Goal: Task Accomplishment & Management: Manage account settings

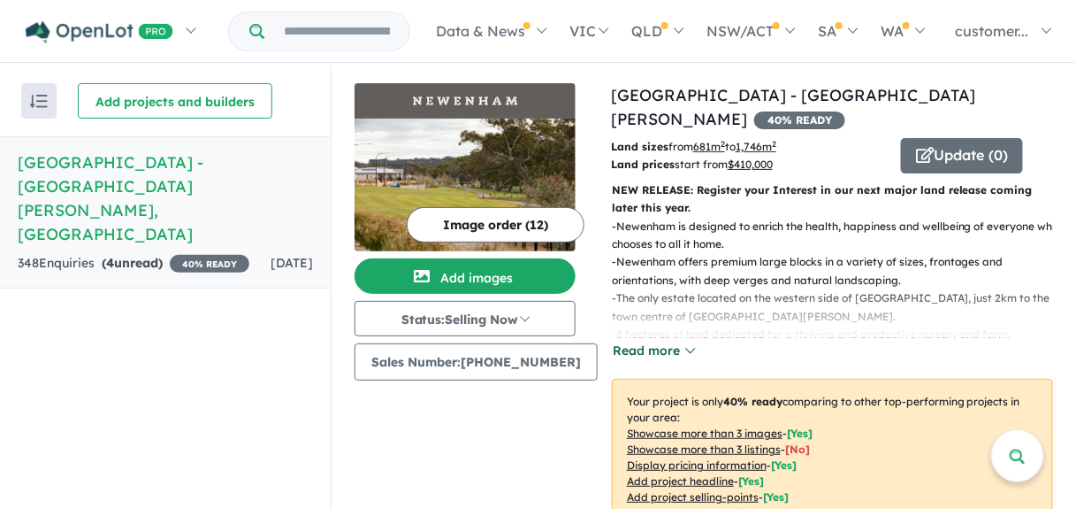
click at [659, 351] on button "Read more" at bounding box center [653, 351] width 83 height 20
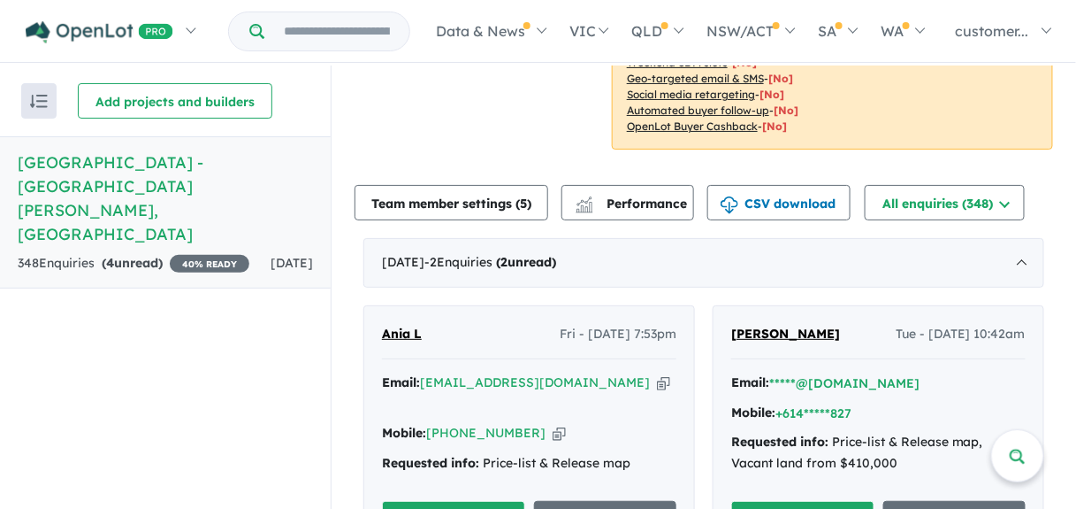
scroll to position [944, 0]
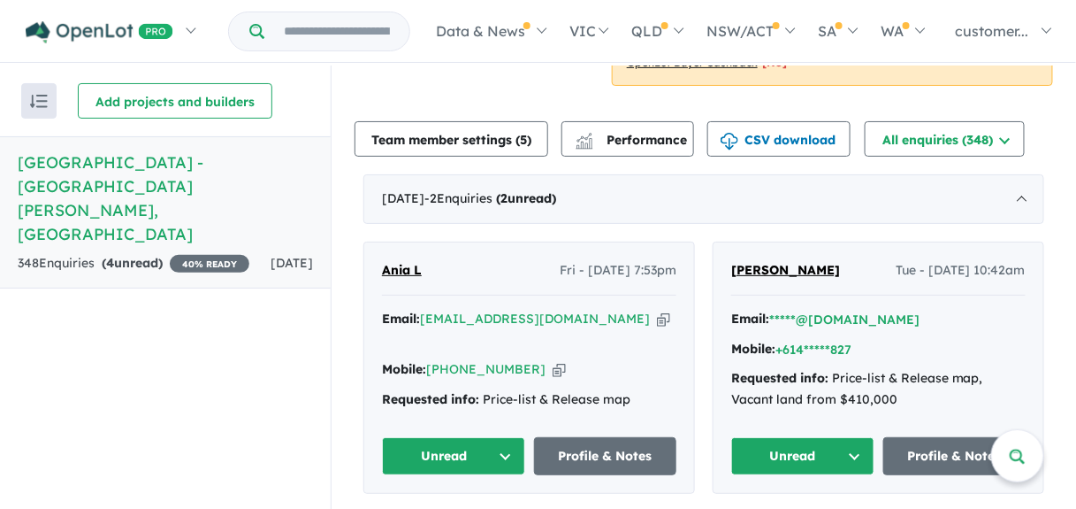
click at [553, 360] on icon "button" at bounding box center [559, 369] width 13 height 19
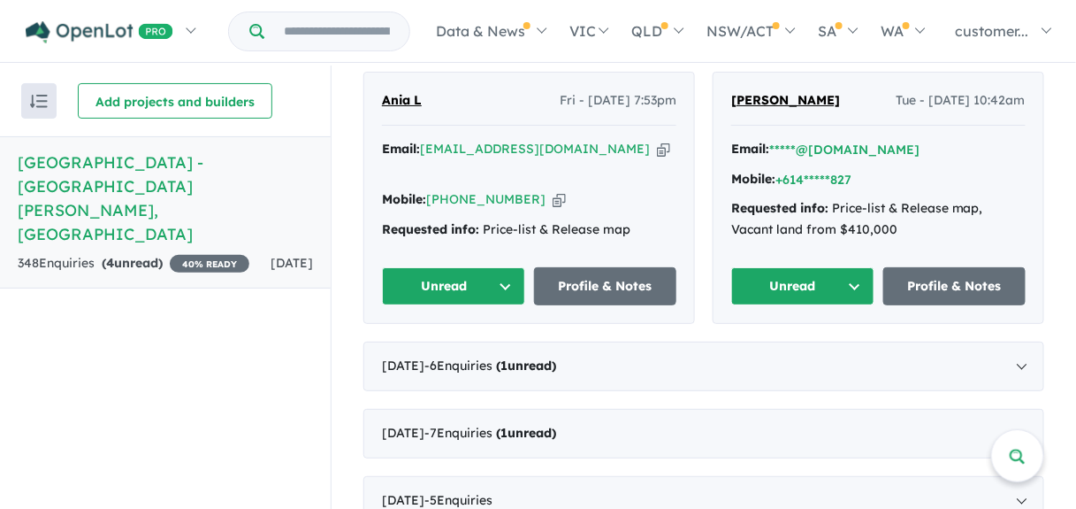
click at [494, 280] on button "Unread" at bounding box center [453, 286] width 143 height 38
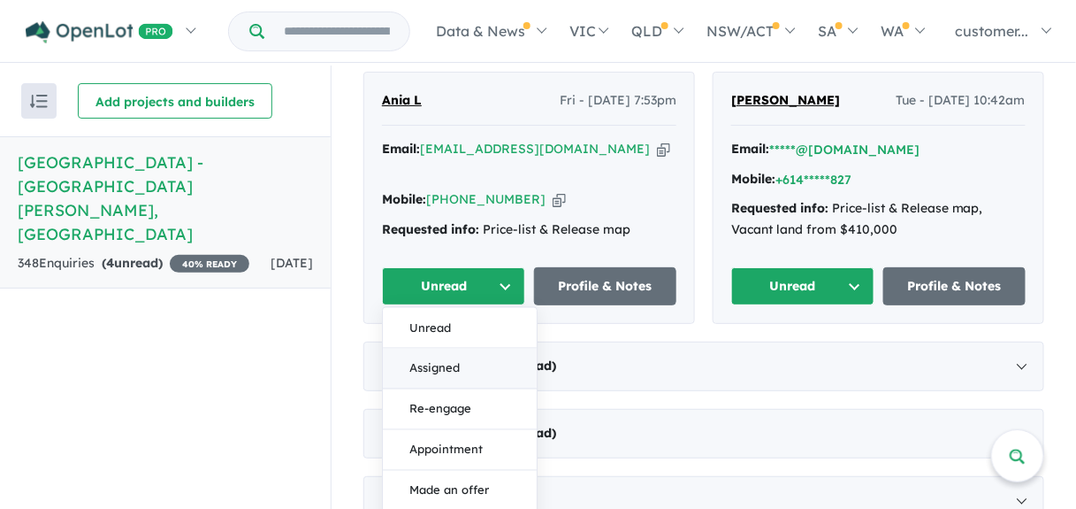
click at [468, 357] on button "Assigned" at bounding box center [460, 368] width 154 height 41
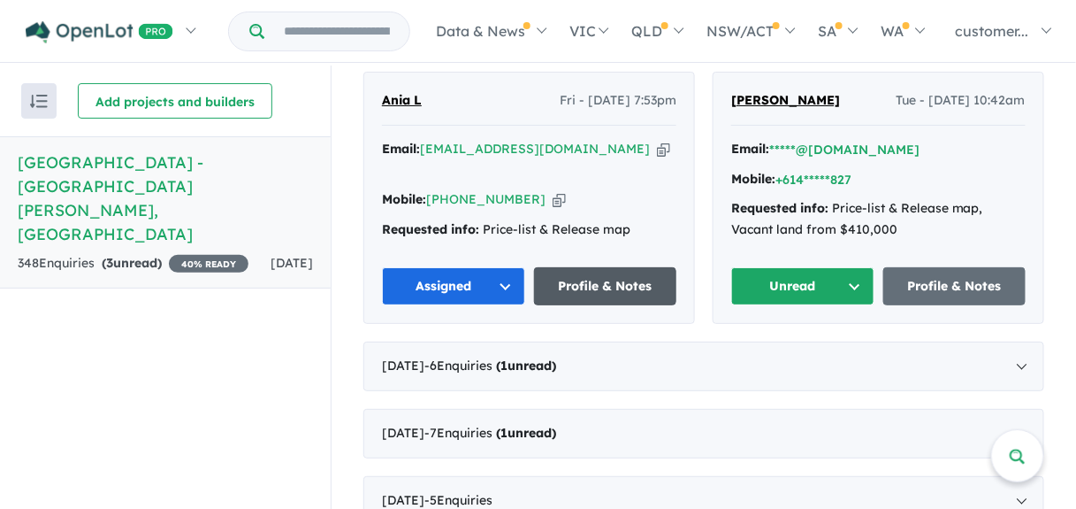
click at [595, 298] on link "Profile & Notes" at bounding box center [605, 286] width 143 height 38
click at [846, 156] on button "*****@[DOMAIN_NAME]" at bounding box center [844, 150] width 150 height 19
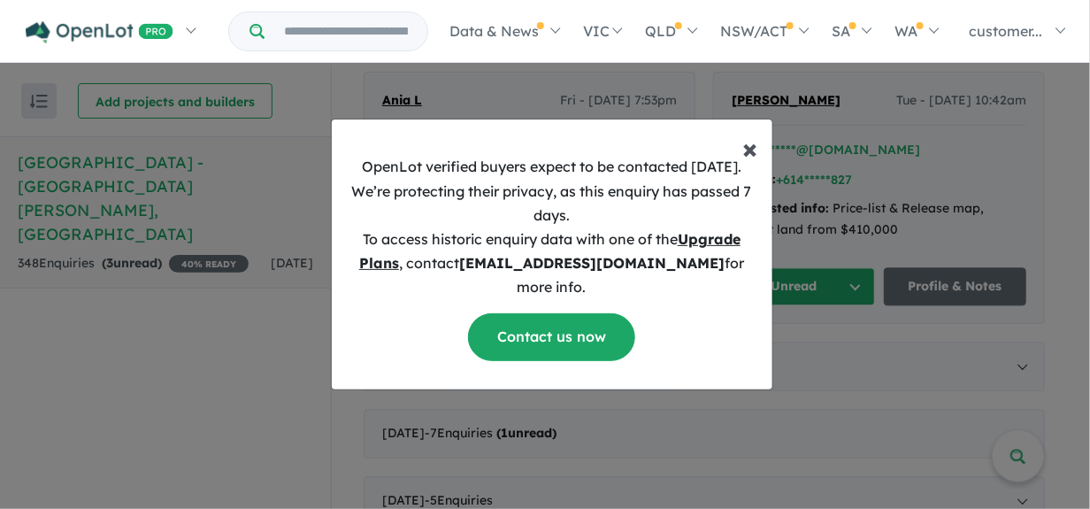
click at [754, 165] on span "×" at bounding box center [750, 147] width 15 height 35
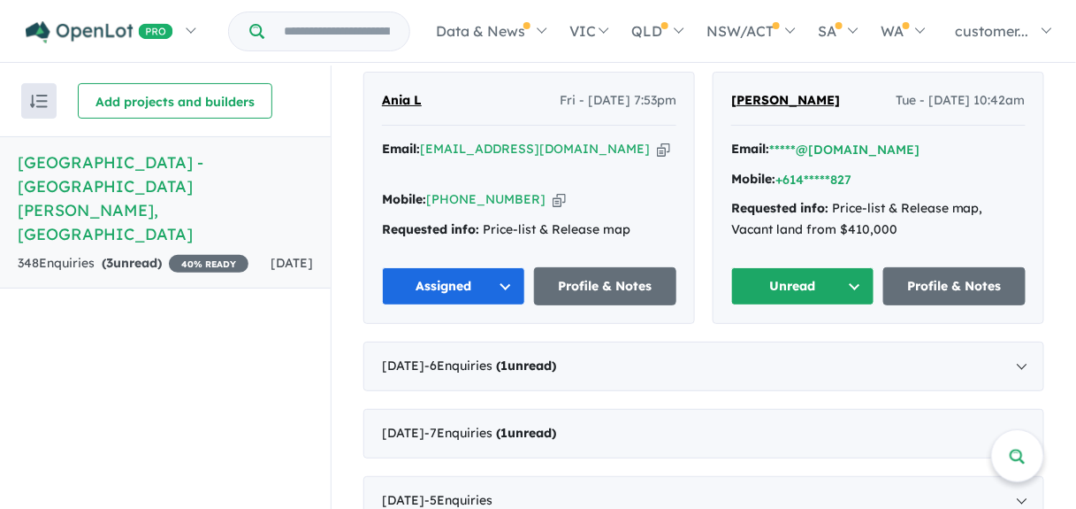
click at [830, 292] on button "Unread" at bounding box center [802, 286] width 143 height 38
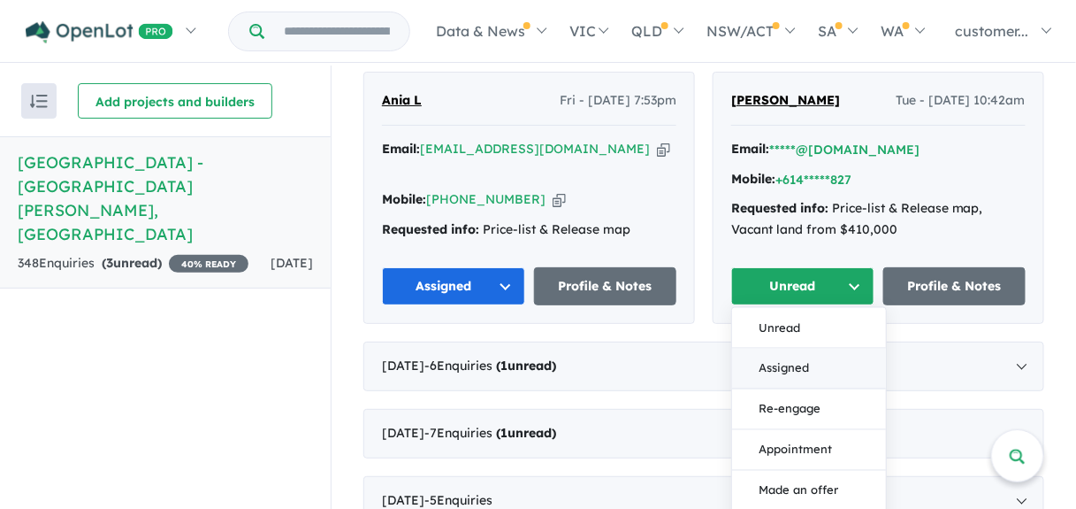
click at [784, 375] on button "Assigned" at bounding box center [809, 368] width 154 height 41
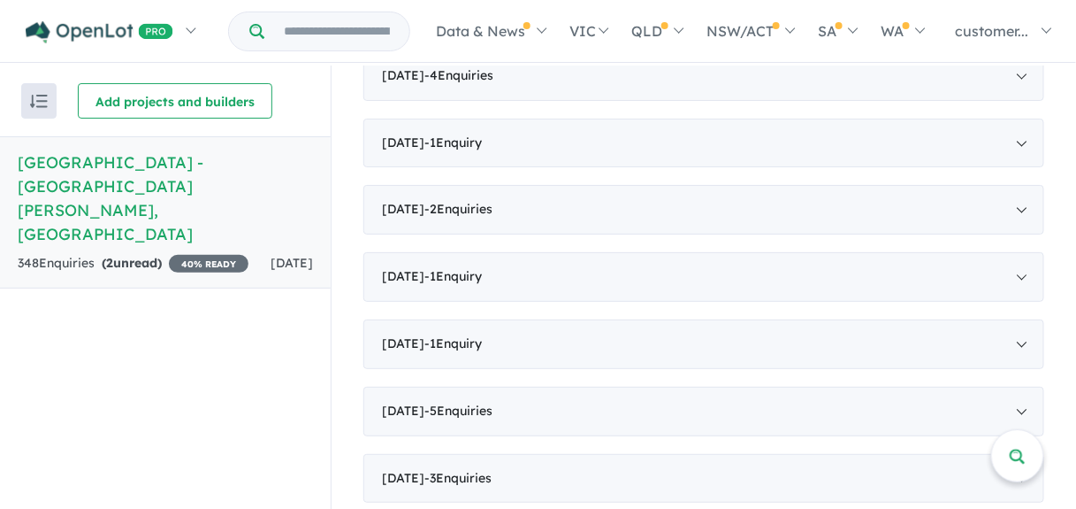
scroll to position [1806, 0]
